Goal: Task Accomplishment & Management: Use online tool/utility

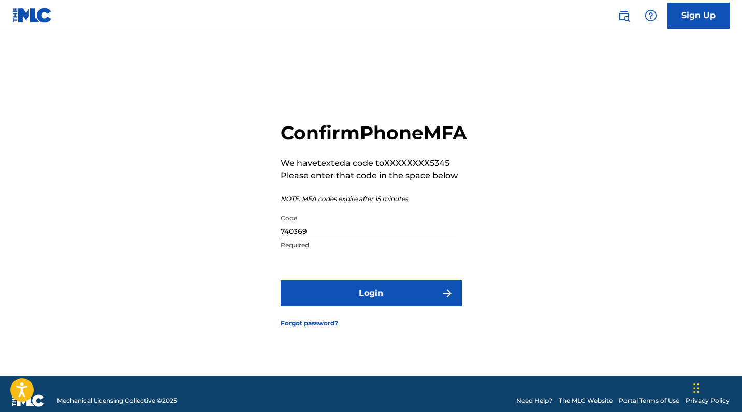
click at [370, 302] on button "Login" at bounding box center [371, 293] width 181 height 26
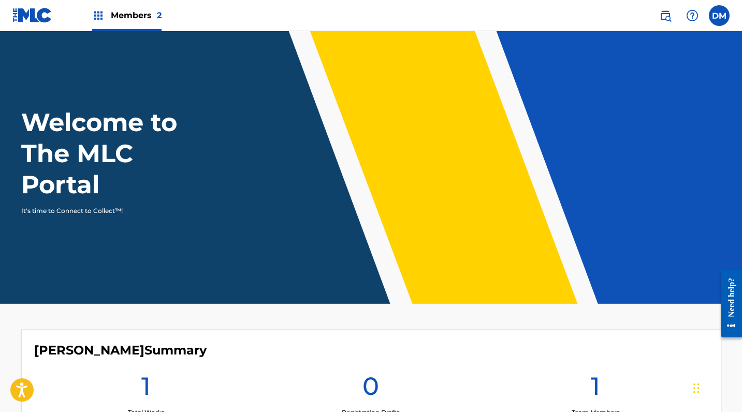
click at [714, 18] on label at bounding box center [719, 15] width 21 height 21
click at [719, 16] on input "[PERSON_NAME] [PERSON_NAME][EMAIL_ADDRESS][DOMAIN_NAME] Notification Preference…" at bounding box center [719, 16] width 0 height 0
click at [152, 17] on span "Members 2" at bounding box center [136, 15] width 51 height 12
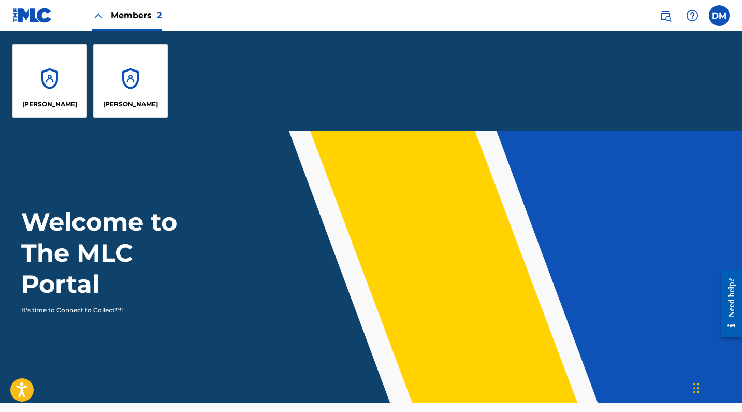
click at [117, 79] on div "[PERSON_NAME]" at bounding box center [130, 80] width 75 height 75
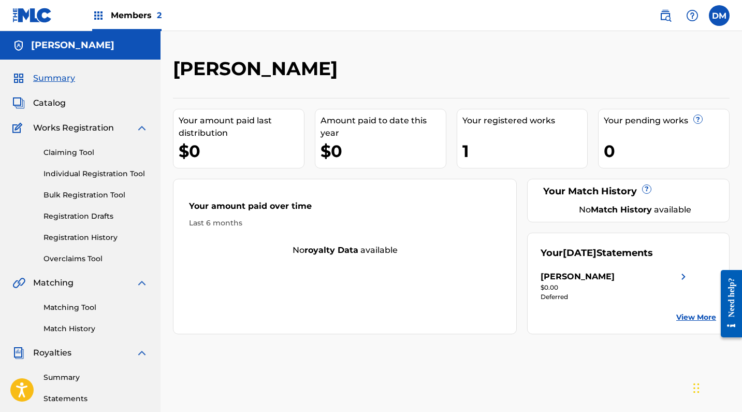
click at [715, 16] on label at bounding box center [719, 15] width 21 height 21
click at [719, 16] on input "[PERSON_NAME] [PERSON_NAME][EMAIL_ADDRESS][DOMAIN_NAME] Notification Preference…" at bounding box center [719, 16] width 0 height 0
click at [76, 258] on link "Overclaims Tool" at bounding box center [95, 258] width 105 height 11
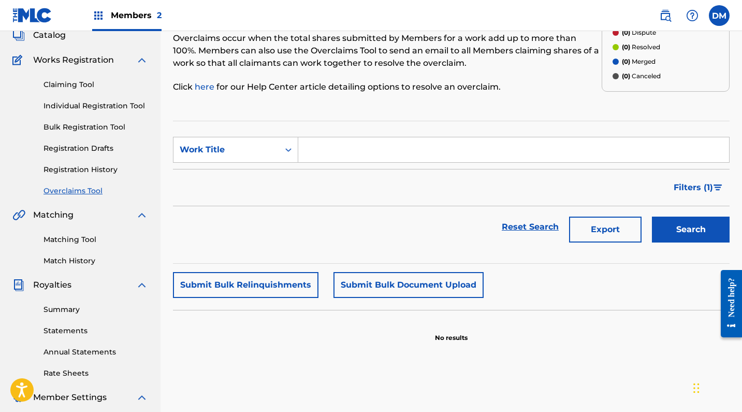
scroll to position [95, 0]
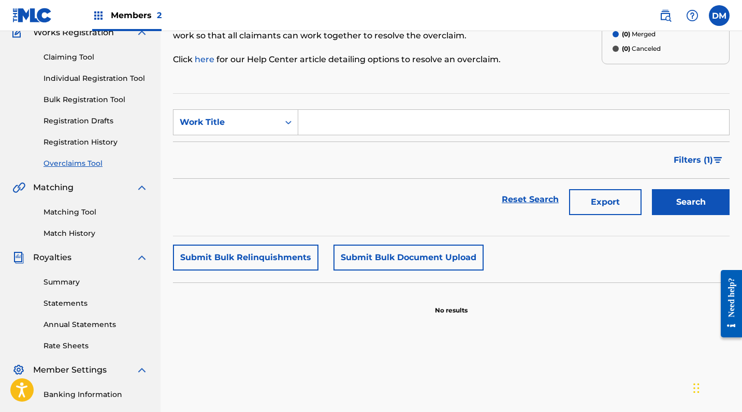
click at [403, 124] on input "Search Form" at bounding box center [513, 122] width 431 height 25
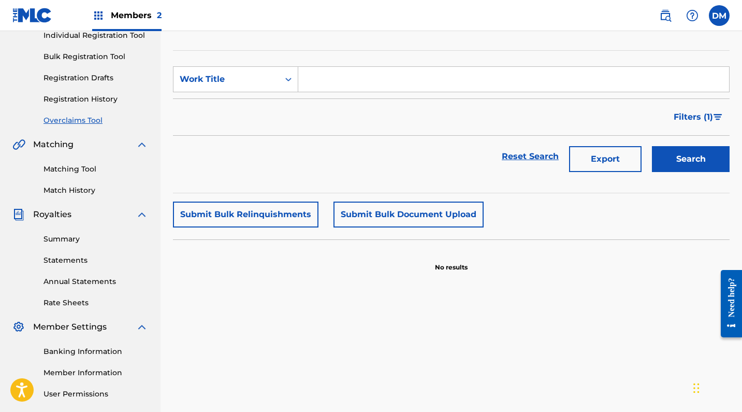
scroll to position [141, 0]
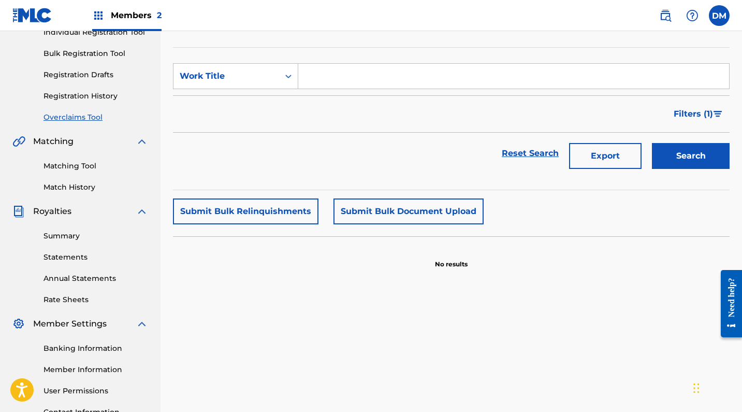
click at [83, 187] on link "Match History" at bounding box center [95, 187] width 105 height 11
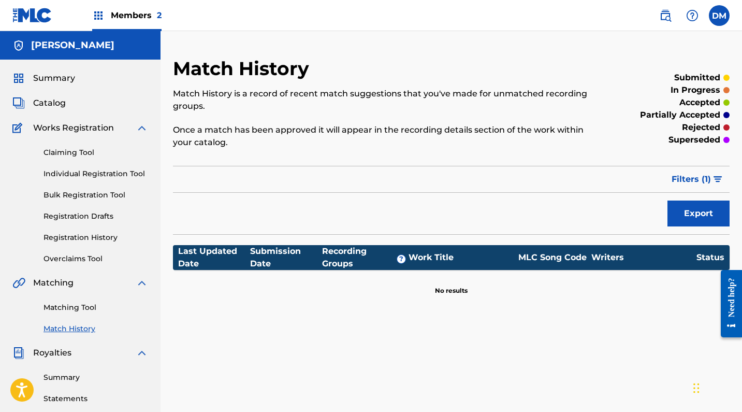
click at [85, 311] on link "Matching Tool" at bounding box center [95, 307] width 105 height 11
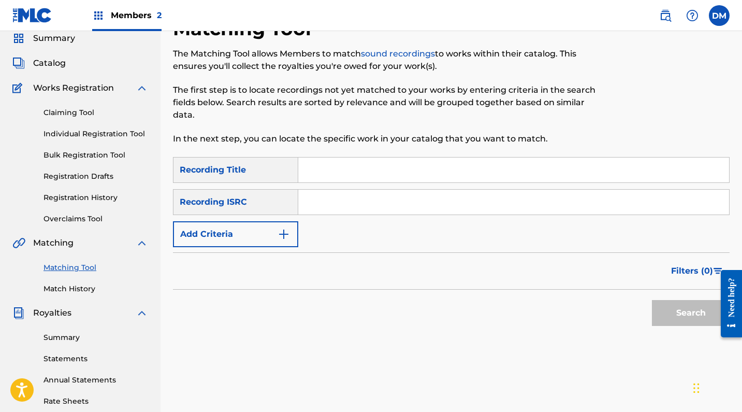
scroll to position [53, 0]
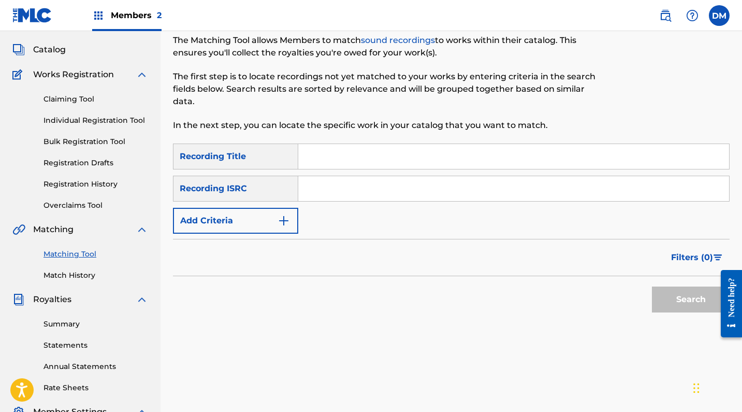
click at [340, 159] on input "Search Form" at bounding box center [513, 156] width 431 height 25
